Goal: Task Accomplishment & Management: Complete application form

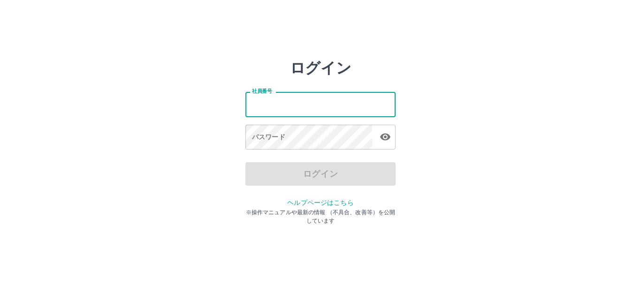
drag, startPoint x: 0, startPoint y: 0, endPoint x: 311, endPoint y: 105, distance: 328.3
click at [311, 105] on input "社員番号" at bounding box center [320, 104] width 150 height 25
type input "*******"
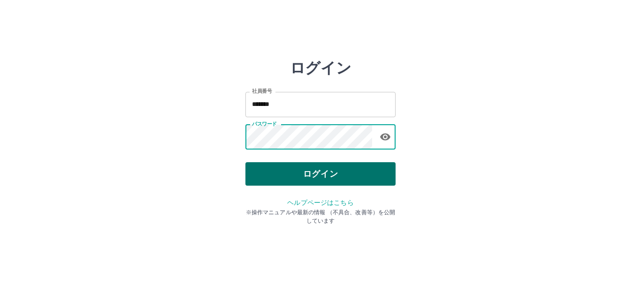
click at [315, 167] on button "ログイン" at bounding box center [320, 173] width 150 height 23
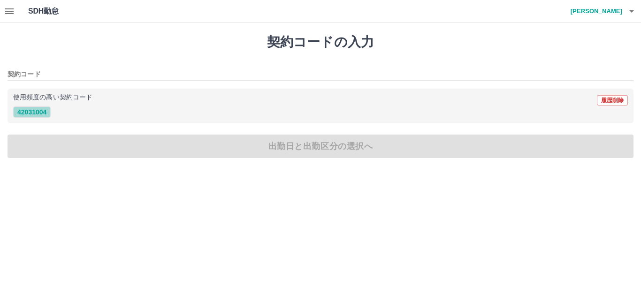
click at [18, 113] on button "42031004" at bounding box center [32, 112] width 38 height 11
type input "********"
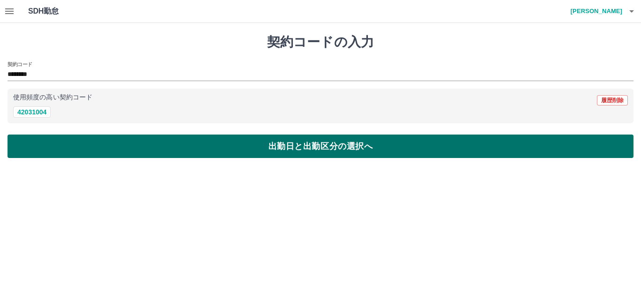
click at [36, 146] on button "出勤日と出勤区分の選択へ" at bounding box center [321, 146] width 626 height 23
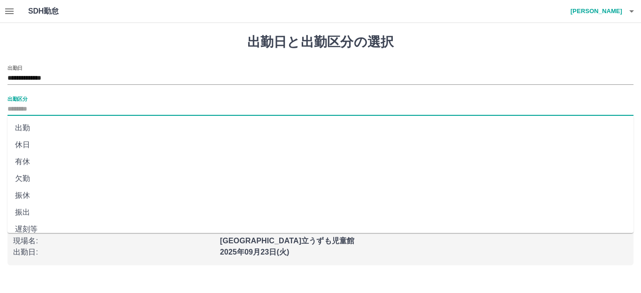
click at [18, 113] on input "出勤区分" at bounding box center [321, 110] width 626 height 12
drag, startPoint x: 25, startPoint y: 126, endPoint x: 32, endPoint y: 126, distance: 6.6
click at [25, 125] on li "出勤" at bounding box center [321, 128] width 626 height 17
type input "**"
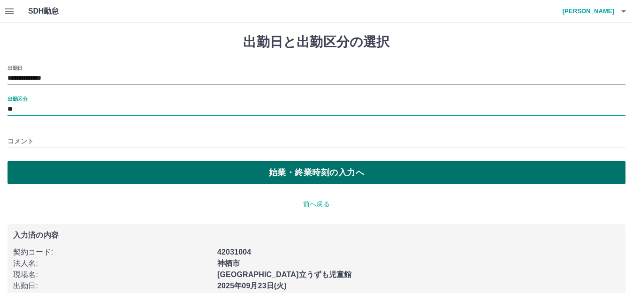
click at [52, 173] on button "始業・終業時刻の入力へ" at bounding box center [317, 172] width 618 height 23
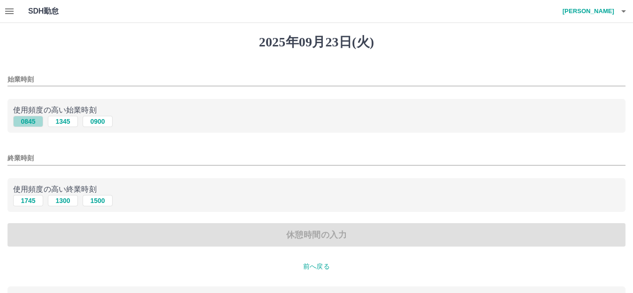
click at [36, 125] on button "0845" at bounding box center [28, 121] width 30 height 11
type input "****"
drag, startPoint x: 30, startPoint y: 202, endPoint x: 40, endPoint y: 201, distance: 10.3
click at [38, 202] on button "1745" at bounding box center [28, 200] width 30 height 11
type input "****"
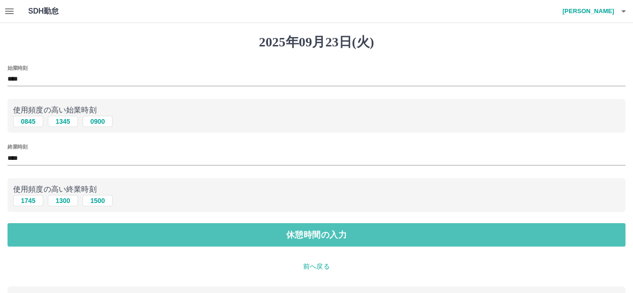
drag, startPoint x: 60, startPoint y: 230, endPoint x: 76, endPoint y: 216, distance: 21.3
click at [65, 231] on button "休憩時間の入力" at bounding box center [317, 234] width 618 height 23
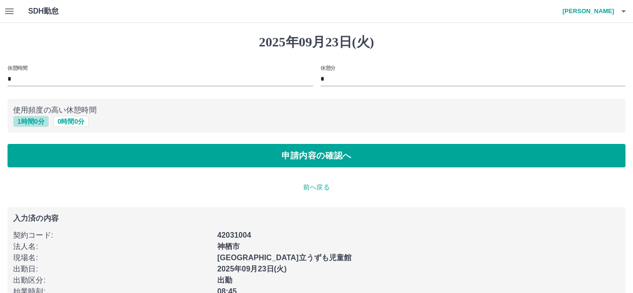
drag, startPoint x: 27, startPoint y: 119, endPoint x: 71, endPoint y: 129, distance: 45.2
click at [41, 122] on button "1 時間 0 分" at bounding box center [31, 121] width 36 height 11
type input "*"
drag, startPoint x: 127, startPoint y: 170, endPoint x: 168, endPoint y: 173, distance: 41.4
click at [168, 173] on div "[DATE] 休憩時間 * 休憩分 * 使用頻度の高い休憩時間 1 時間 0 分 0 時間 0 分 申請内容の確認へ 前へ戻る 入力済の内容 契約コード : …" at bounding box center [316, 175] width 633 height 305
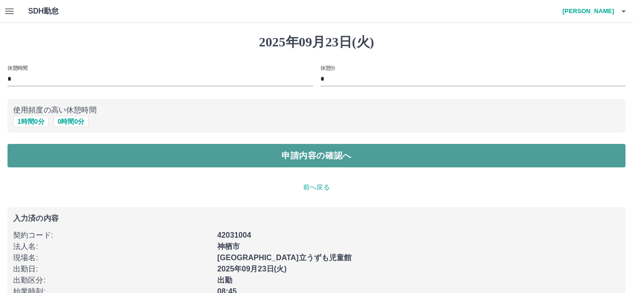
click at [153, 155] on button "申請内容の確認へ" at bounding box center [317, 155] width 618 height 23
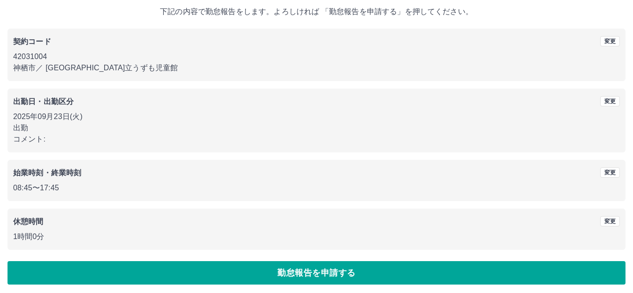
scroll to position [58, 0]
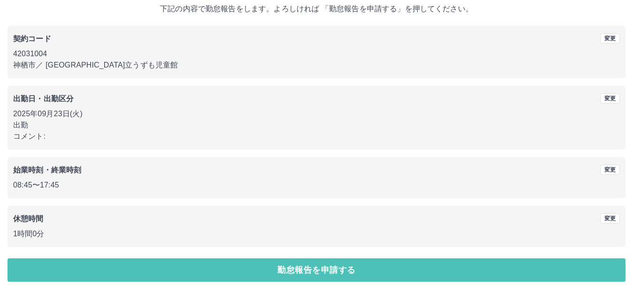
drag, startPoint x: 144, startPoint y: 261, endPoint x: 151, endPoint y: 253, distance: 10.0
click at [147, 260] on button "勤怠報告を申請する" at bounding box center [317, 270] width 618 height 23
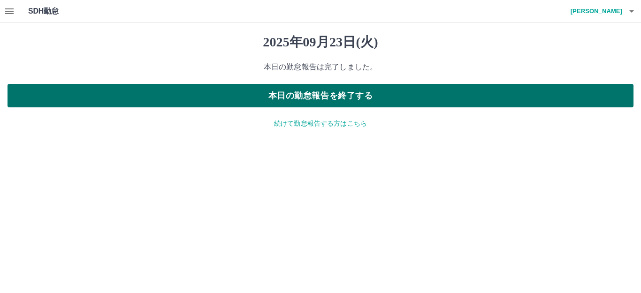
click at [200, 89] on button "本日の勤怠報告を終了する" at bounding box center [321, 95] width 626 height 23
